Goal: Information Seeking & Learning: Find specific fact

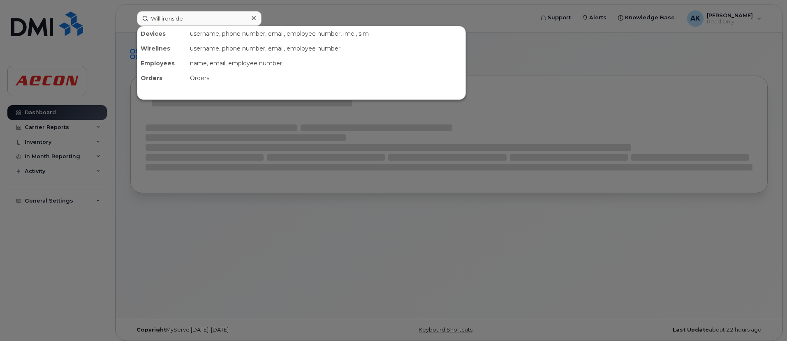
type input "Will ironside"
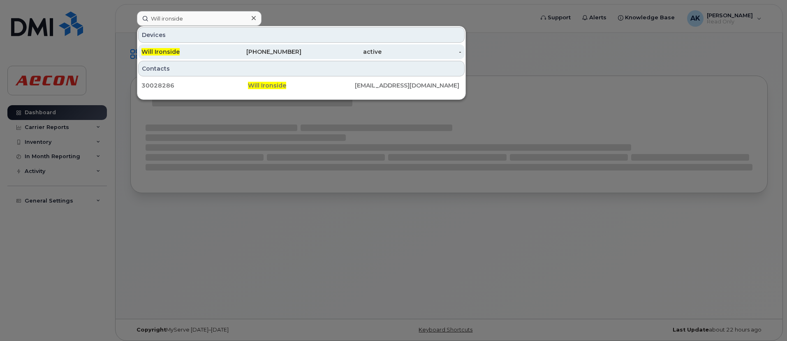
click at [171, 56] on div "Will Ironside" at bounding box center [181, 51] width 80 height 15
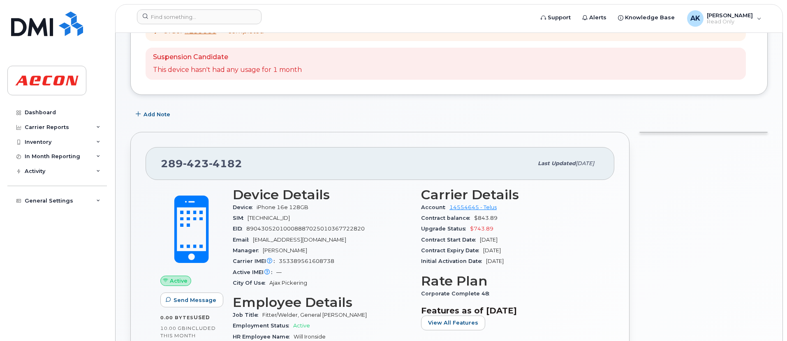
scroll to position [123, 0]
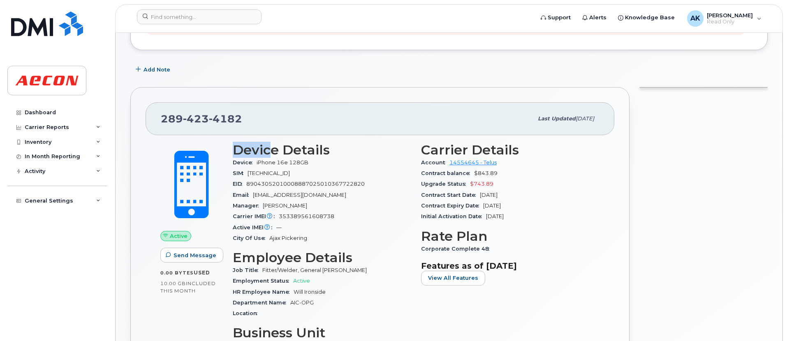
drag, startPoint x: 232, startPoint y: 149, endPoint x: 269, endPoint y: 150, distance: 37.0
click at [269, 150] on div "Device Details Device iPhone 16e 128GB SIM [TECHNICAL_ID] EID 89043052010008887…" at bounding box center [322, 302] width 188 height 328
click at [269, 150] on h3 "Device Details" at bounding box center [322, 150] width 178 height 15
drag, startPoint x: 213, startPoint y: 120, endPoint x: 253, endPoint y: 118, distance: 39.5
click at [252, 118] on div "[PHONE_NUMBER]" at bounding box center [347, 118] width 372 height 17
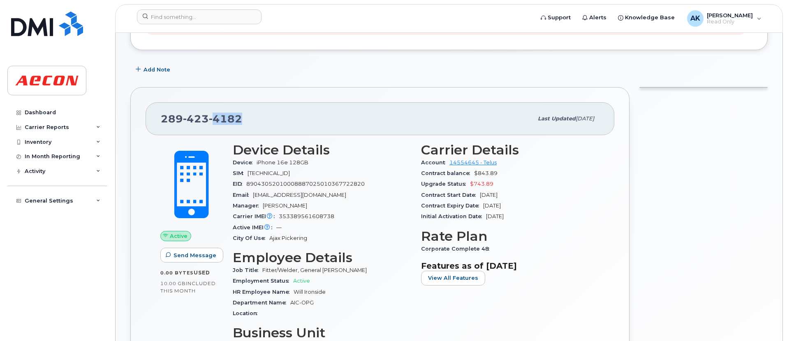
click at [253, 118] on div "[PHONE_NUMBER]" at bounding box center [347, 118] width 372 height 17
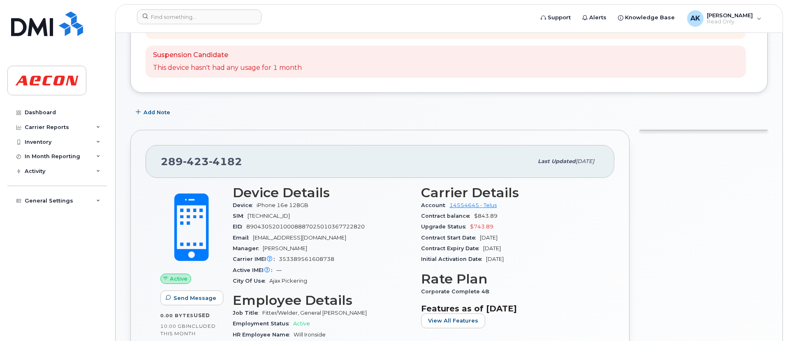
scroll to position [0, 0]
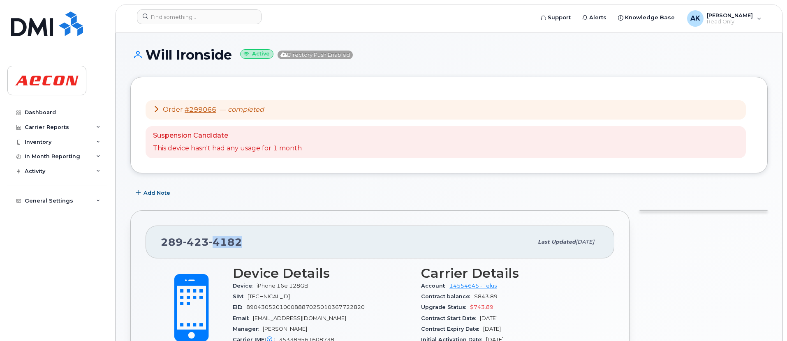
drag, startPoint x: 253, startPoint y: 246, endPoint x: 212, endPoint y: 239, distance: 41.2
click at [212, 239] on div "[PHONE_NUMBER]" at bounding box center [347, 241] width 372 height 17
click at [212, 239] on span "4182" at bounding box center [225, 242] width 33 height 12
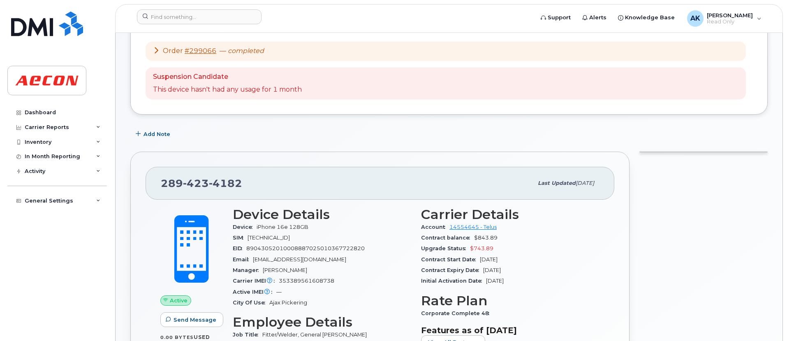
scroll to position [82, 0]
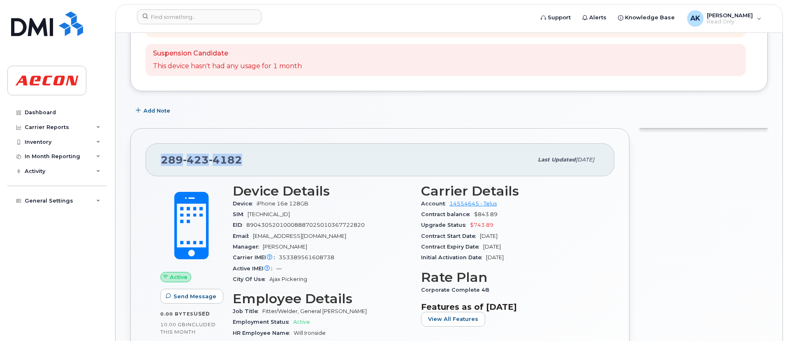
drag, startPoint x: 154, startPoint y: 163, endPoint x: 282, endPoint y: 163, distance: 128.6
click at [282, 163] on div "[PHONE_NUMBER] Last updated [DATE]" at bounding box center [379, 159] width 469 height 33
click at [282, 163] on div "[PHONE_NUMBER]" at bounding box center [347, 159] width 372 height 17
drag, startPoint x: 282, startPoint y: 163, endPoint x: 172, endPoint y: 161, distance: 110.6
click at [172, 161] on div "[PHONE_NUMBER]" at bounding box center [347, 159] width 372 height 17
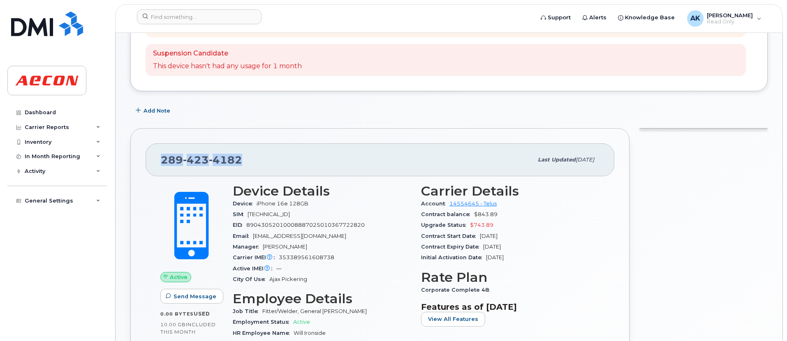
click at [172, 161] on span "[PHONE_NUMBER]" at bounding box center [201, 160] width 81 height 12
drag, startPoint x: 159, startPoint y: 156, endPoint x: 258, endPoint y: 162, distance: 99.2
click at [258, 162] on div "[PHONE_NUMBER] Last updated [DATE]" at bounding box center [379, 159] width 469 height 33
click at [258, 162] on div "[PHONE_NUMBER]" at bounding box center [347, 159] width 372 height 17
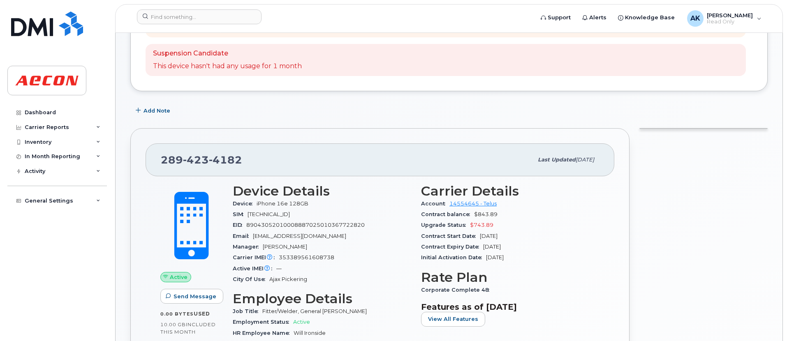
click at [258, 162] on div "[PHONE_NUMBER]" at bounding box center [347, 159] width 372 height 17
drag, startPoint x: 248, startPoint y: 162, endPoint x: 215, endPoint y: 162, distance: 32.9
click at [215, 162] on div "[PHONE_NUMBER]" at bounding box center [347, 159] width 372 height 17
click at [185, 165] on span "423" at bounding box center [196, 160] width 26 height 12
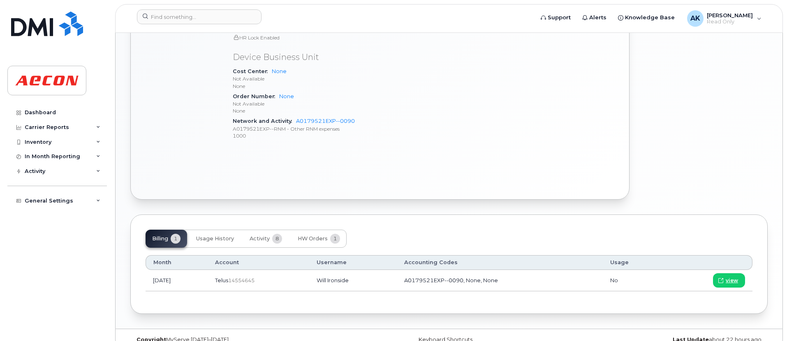
scroll to position [450, 0]
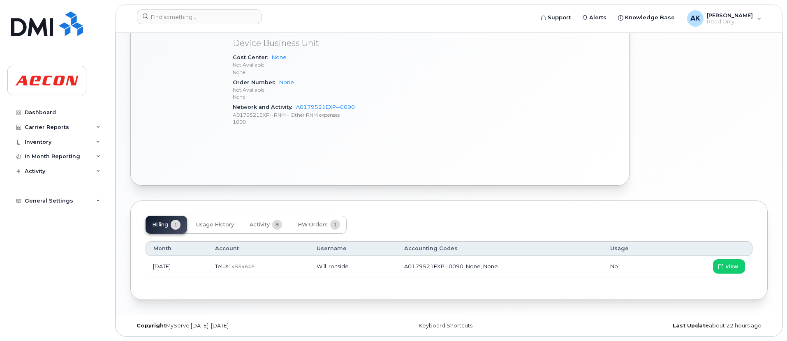
drag, startPoint x: 298, startPoint y: 267, endPoint x: 206, endPoint y: 261, distance: 92.3
click at [206, 261] on tr "[DATE] Telus  14554645 Will Ironside A0179521EXP--0090, None, None No view" at bounding box center [448, 266] width 607 height 21
click at [206, 261] on td "[DATE]" at bounding box center [176, 266] width 62 height 21
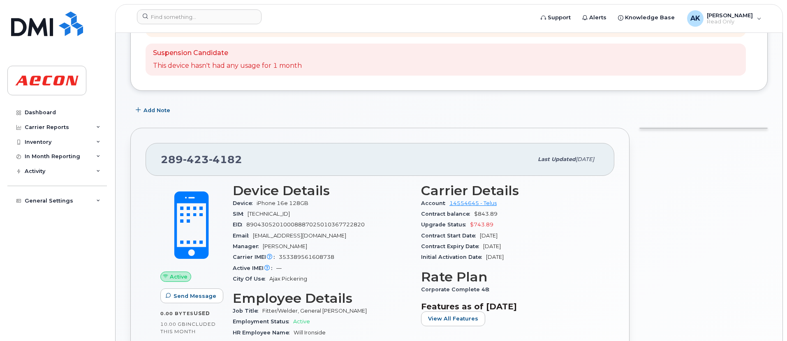
scroll to position [80, 0]
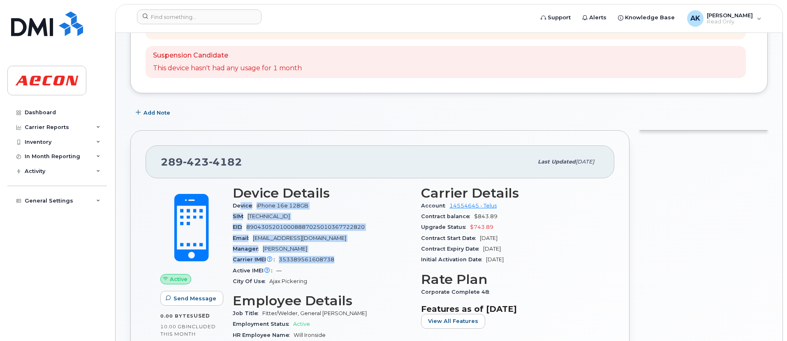
drag, startPoint x: 239, startPoint y: 209, endPoint x: 347, endPoint y: 258, distance: 118.3
click at [347, 258] on section "Device Details Device iPhone 16e 128GB SIM [TECHNICAL_ID] EID 89043052010008887…" at bounding box center [322, 236] width 178 height 101
click at [347, 258] on div "Carrier IMEI Carrier IMEI is reported during the last billing cycle or change o…" at bounding box center [322, 259] width 178 height 11
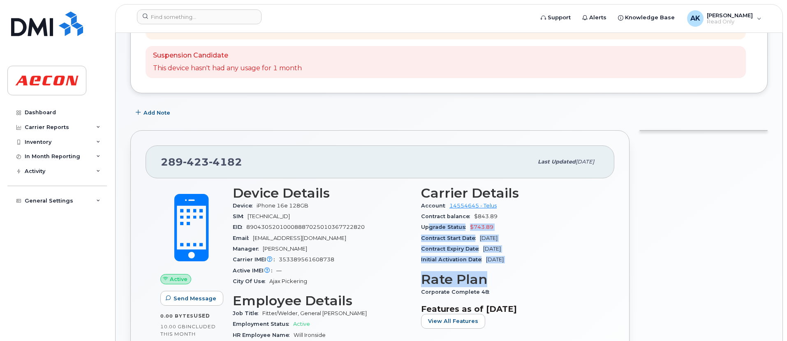
drag, startPoint x: 546, startPoint y: 274, endPoint x: 427, endPoint y: 224, distance: 128.9
click at [427, 224] on div "Carrier Details Account 14554645 - Telus Contract balance $843.89 Upgrade Statu…" at bounding box center [510, 345] width 188 height 328
click at [427, 224] on span "Upgrade Status" at bounding box center [445, 227] width 49 height 6
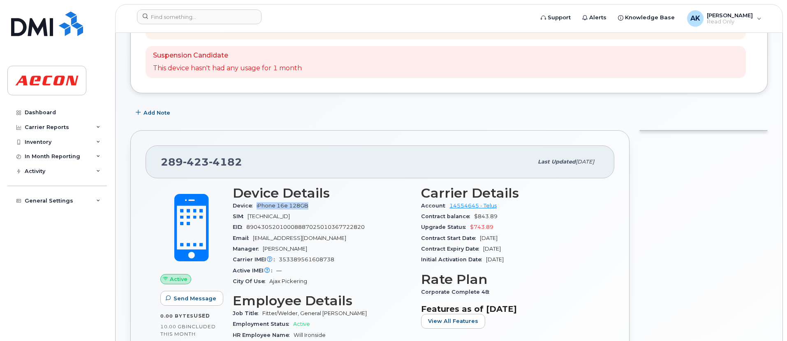
drag, startPoint x: 253, startPoint y: 209, endPoint x: 318, endPoint y: 208, distance: 65.3
click at [318, 208] on div "Device iPhone 16e 128GB" at bounding box center [322, 206] width 178 height 11
drag, startPoint x: 318, startPoint y: 208, endPoint x: 258, endPoint y: 205, distance: 60.5
click at [258, 205] on div "Device iPhone 16e 128GB" at bounding box center [322, 206] width 178 height 11
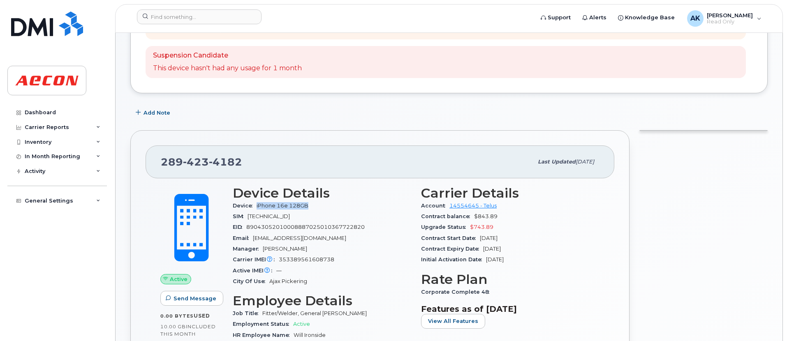
click at [258, 205] on span "iPhone 16e 128GB" at bounding box center [282, 206] width 52 height 6
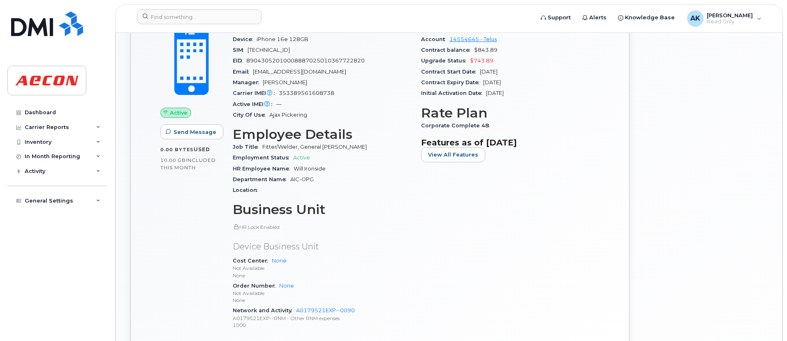
scroll to position [123, 0]
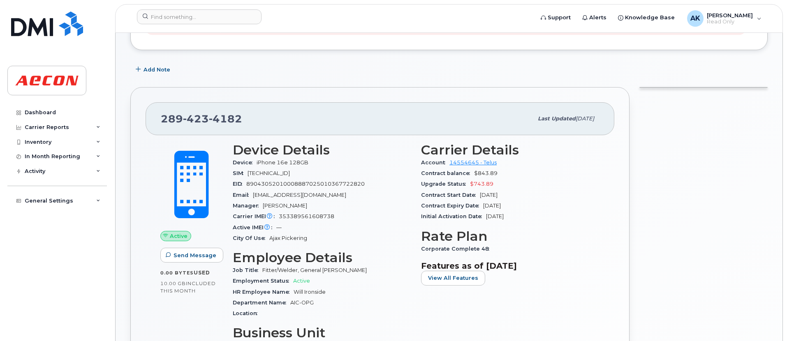
click at [290, 171] on span "[TECHNICAL_ID]" at bounding box center [268, 173] width 42 height 6
click at [284, 191] on div "Email [EMAIL_ADDRESS][DOMAIN_NAME]" at bounding box center [322, 195] width 178 height 11
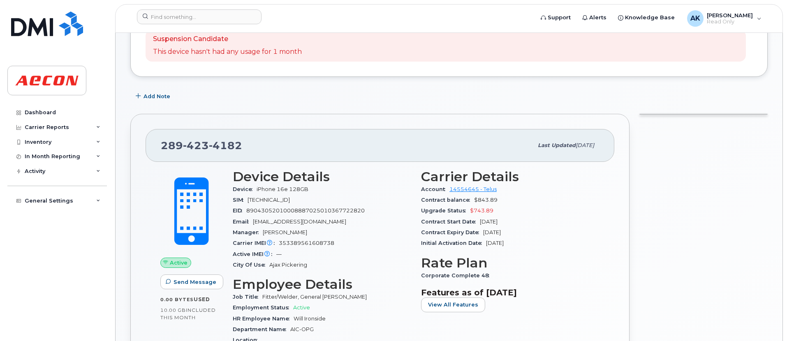
scroll to position [82, 0]
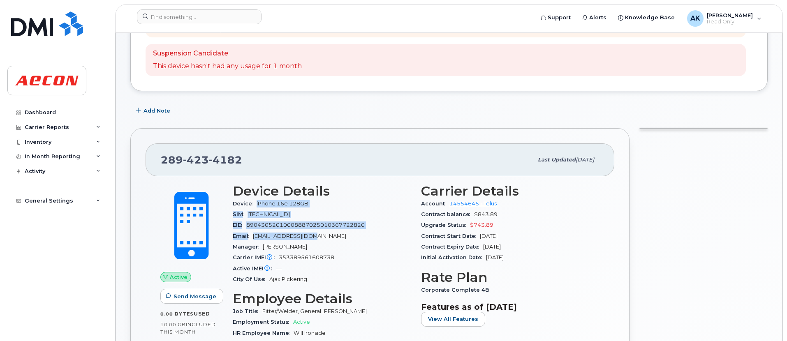
drag, startPoint x: 252, startPoint y: 209, endPoint x: 330, endPoint y: 233, distance: 82.3
click at [330, 233] on section "Device Details Device iPhone 16e 128GB SIM [TECHNICAL_ID] EID 89043052010008887…" at bounding box center [322, 234] width 178 height 101
click at [330, 233] on div "Email [EMAIL_ADDRESS][DOMAIN_NAME]" at bounding box center [322, 236] width 178 height 11
drag, startPoint x: 330, startPoint y: 233, endPoint x: 249, endPoint y: 212, distance: 84.0
click at [249, 212] on section "Device Details Device iPhone 16e 128GB SIM [TECHNICAL_ID] EID 89043052010008887…" at bounding box center [322, 234] width 178 height 101
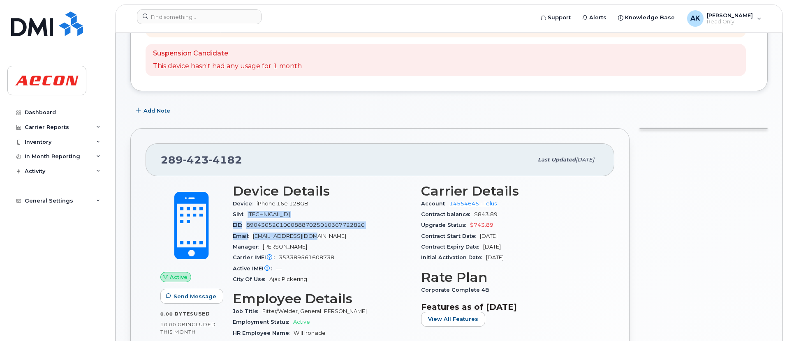
click at [249, 212] on span "[TECHNICAL_ID]" at bounding box center [268, 214] width 42 height 6
drag, startPoint x: 232, startPoint y: 215, endPoint x: 358, endPoint y: 243, distance: 129.4
click at [358, 243] on div "Device Details Device iPhone 16e 128GB SIM [TECHNICAL_ID] EID 89043052010008887…" at bounding box center [322, 343] width 188 height 328
click at [358, 243] on div "Manager [PERSON_NAME]" at bounding box center [322, 247] width 178 height 11
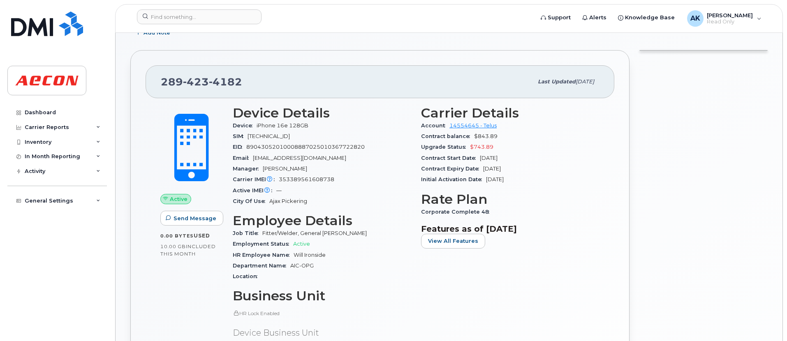
scroll to position [164, 0]
